Goal: Task Accomplishment & Management: Complete application form

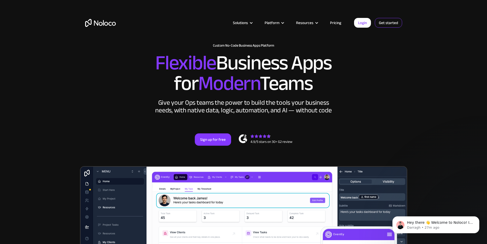
click at [389, 21] on link "Get started" at bounding box center [388, 23] width 27 height 10
